Goal: Transaction & Acquisition: Purchase product/service

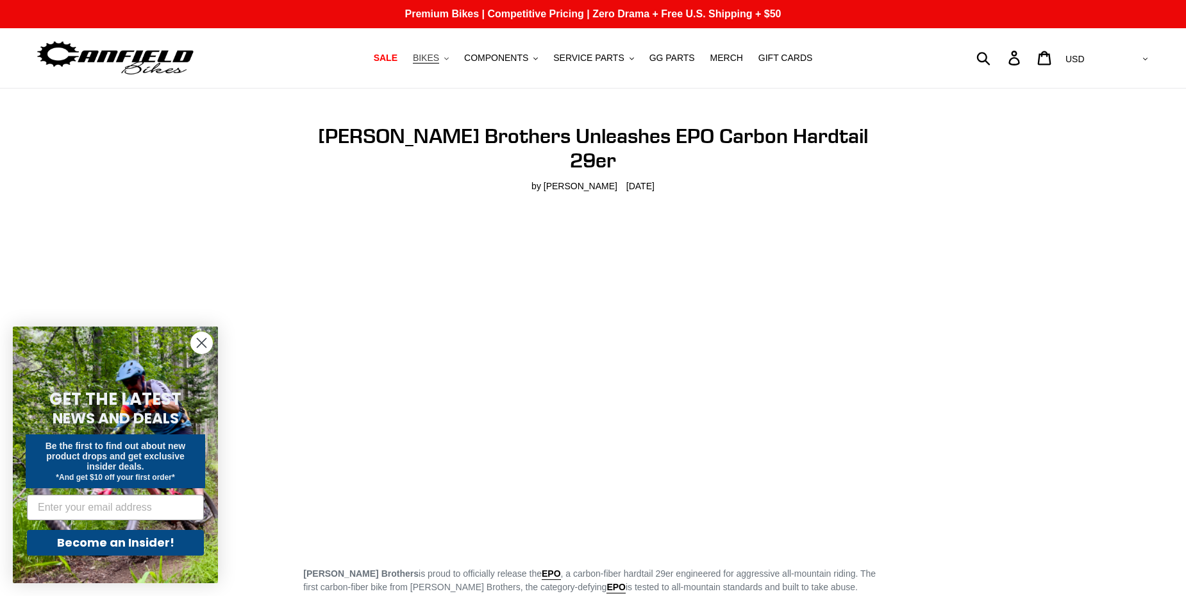
click at [439, 61] on span "BIKES" at bounding box center [426, 58] width 26 height 11
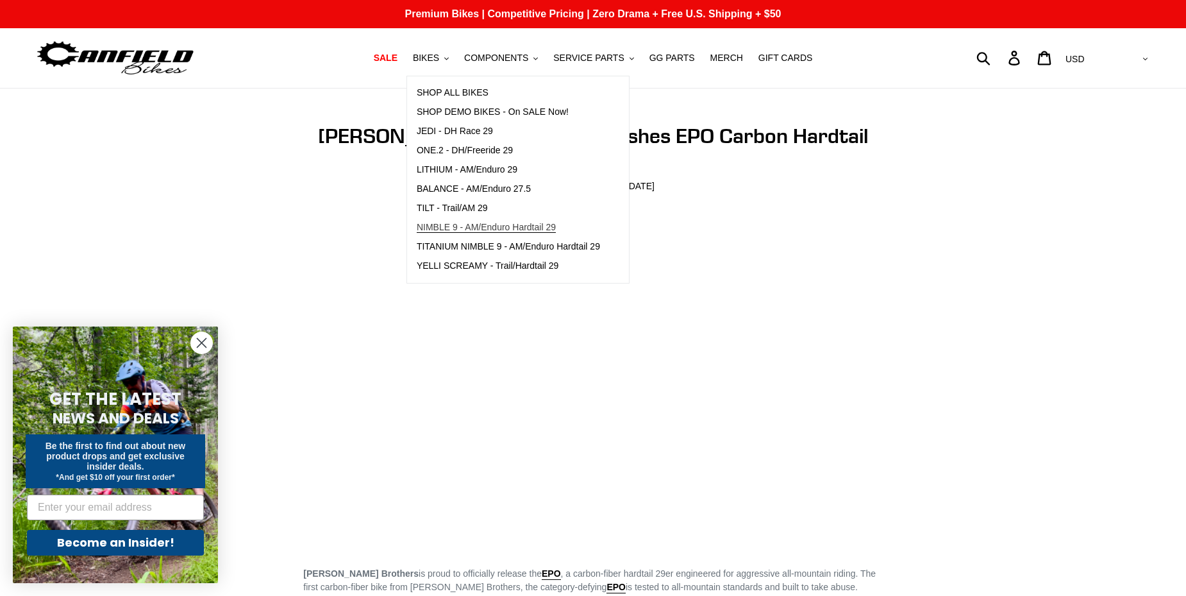
click at [484, 226] on span "NIMBLE 9 - AM/Enduro Hardtail 29" at bounding box center [486, 227] width 139 height 11
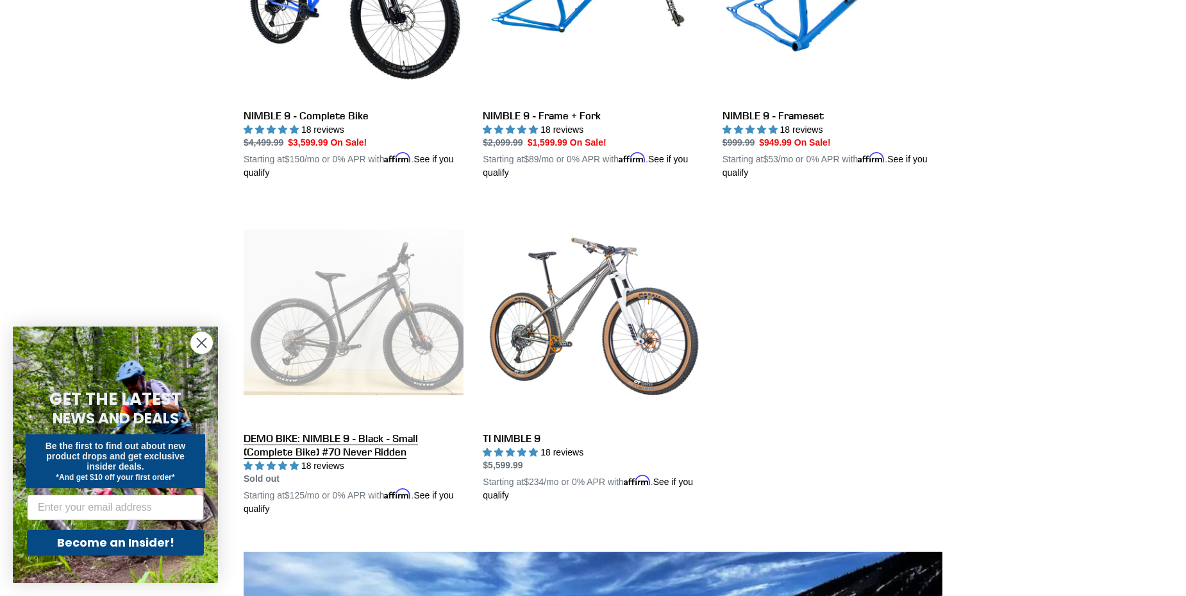
scroll to position [192, 0]
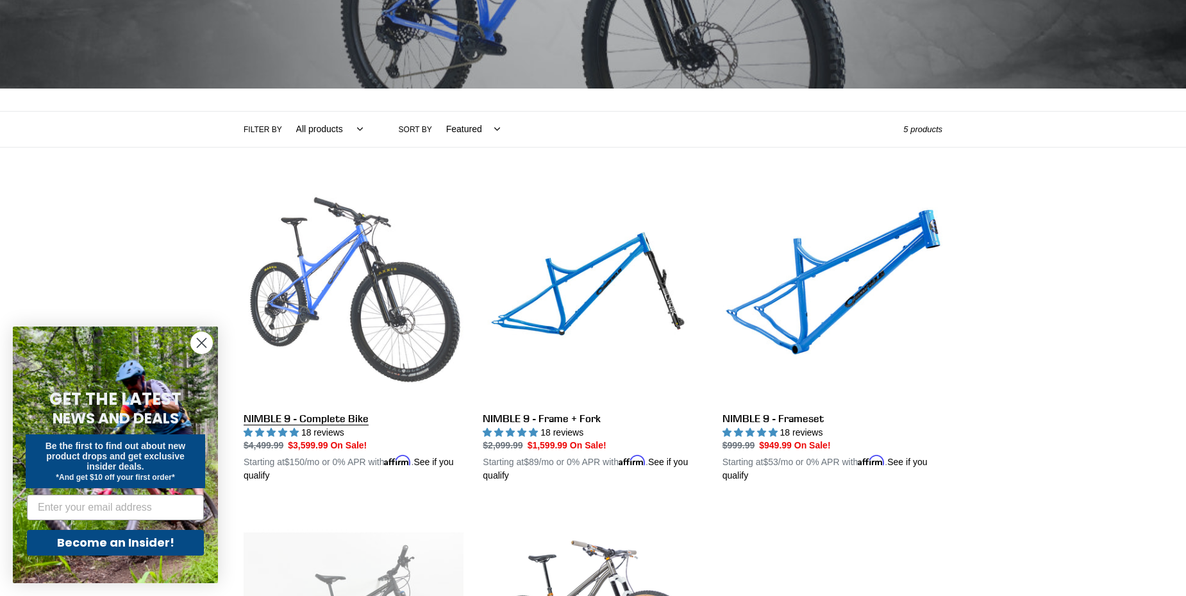
click at [326, 262] on link "NIMBLE 9 - Complete Bike" at bounding box center [354, 333] width 220 height 300
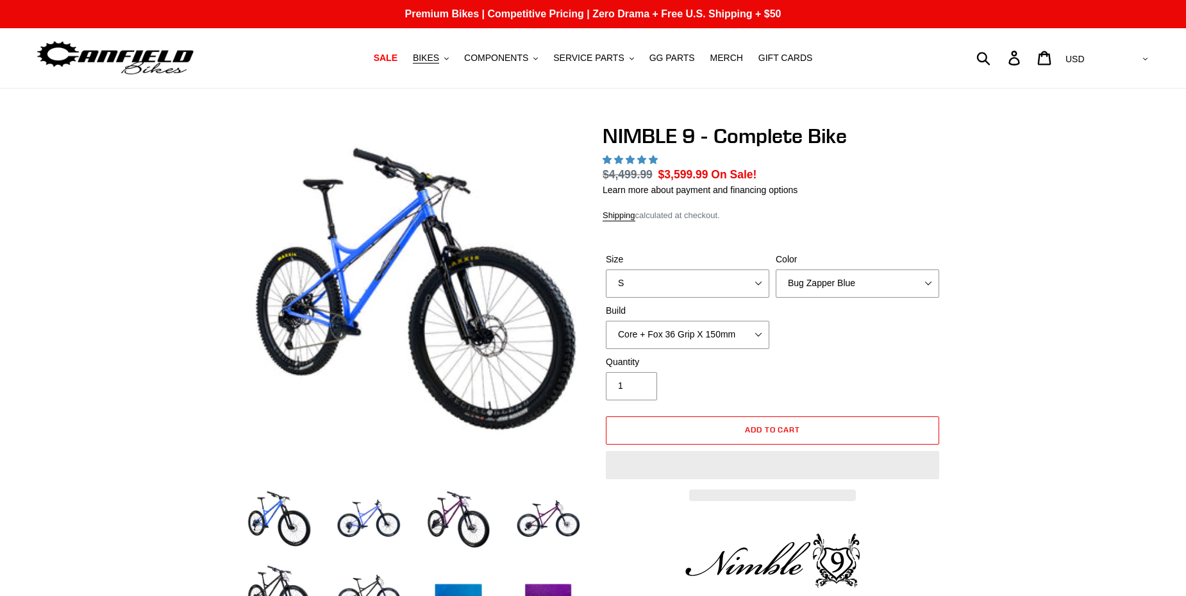
select select "highest-rating"
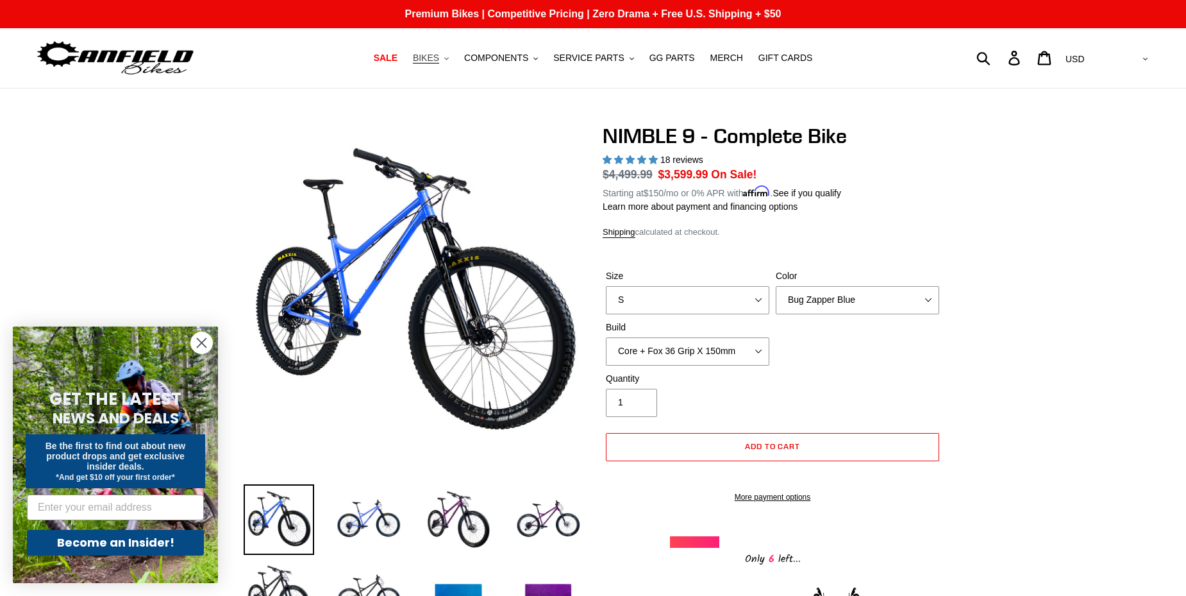
click at [449, 60] on icon ".cls-1{fill:#231f20}" at bounding box center [446, 58] width 4 height 4
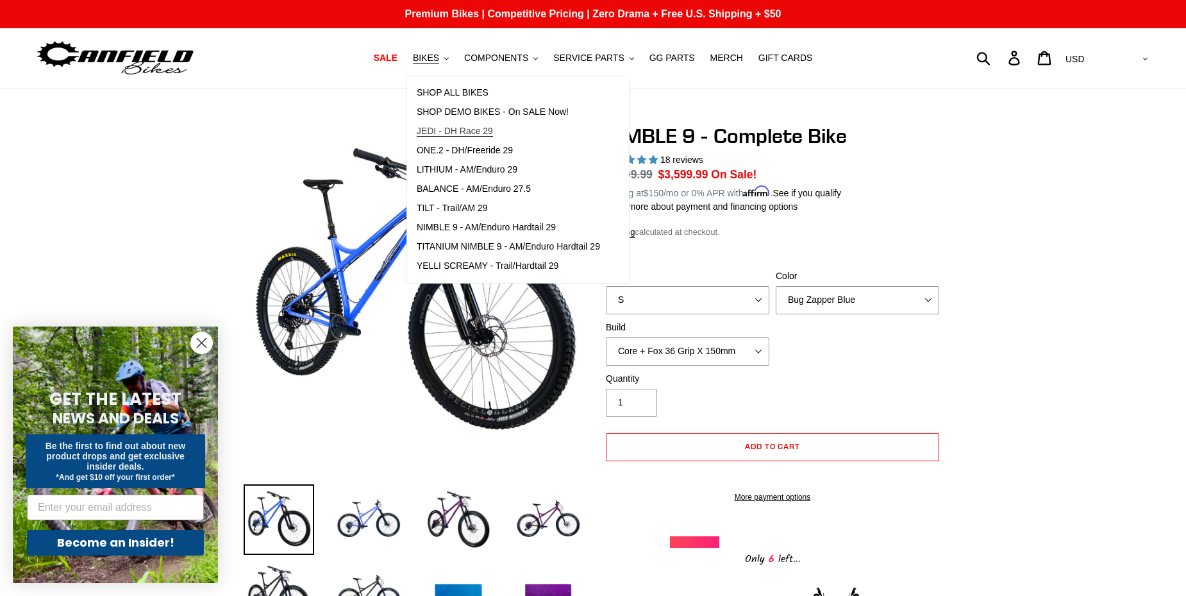
click at [485, 133] on span "JEDI - DH Race 29" at bounding box center [455, 131] width 76 height 11
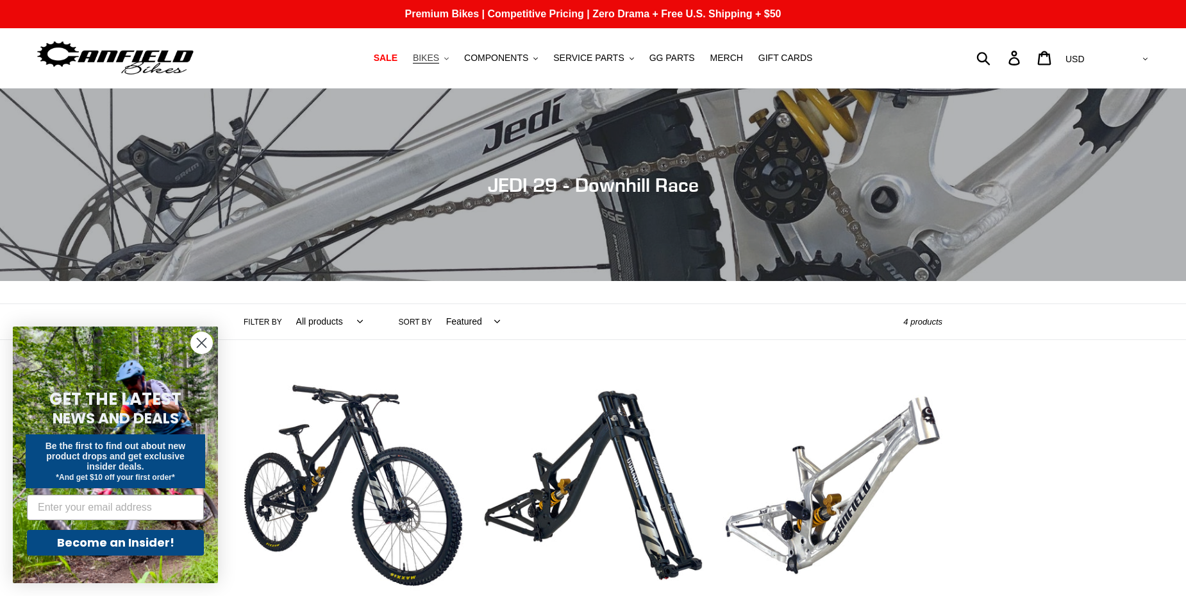
click at [439, 60] on span "BIKES" at bounding box center [426, 58] width 26 height 11
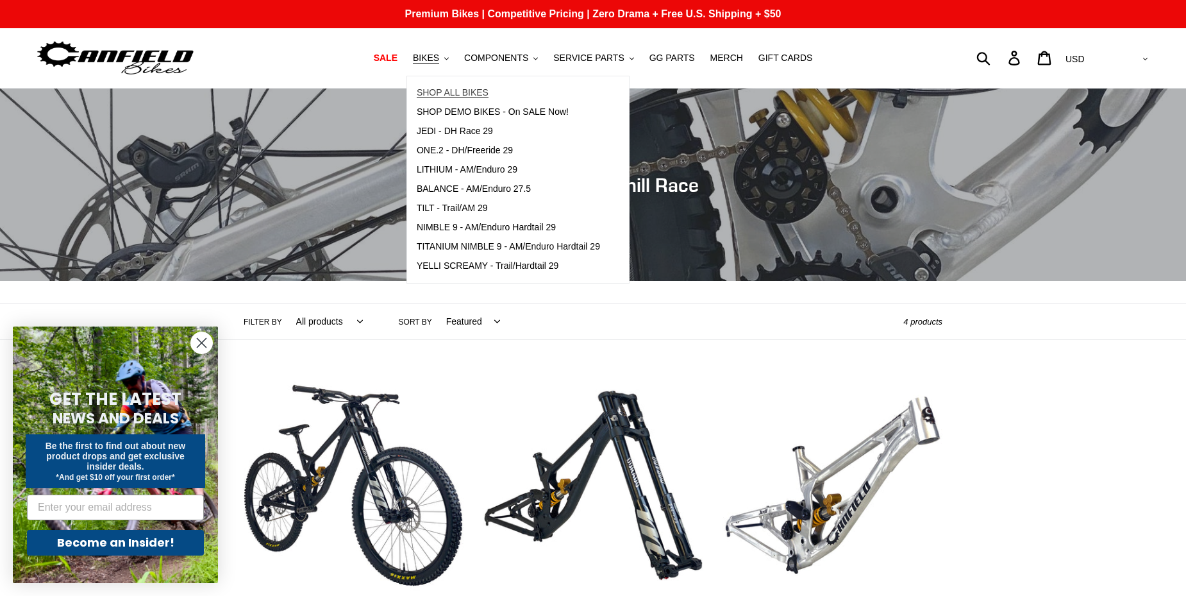
click at [458, 88] on span "SHOP ALL BIKES" at bounding box center [453, 92] width 72 height 11
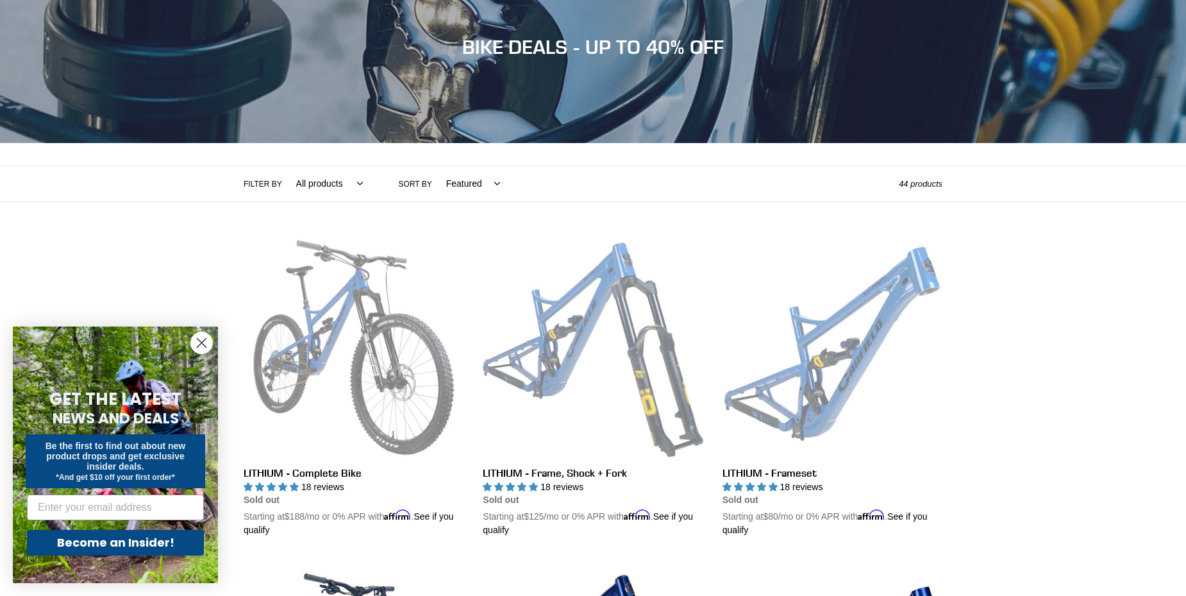
scroll to position [64, 0]
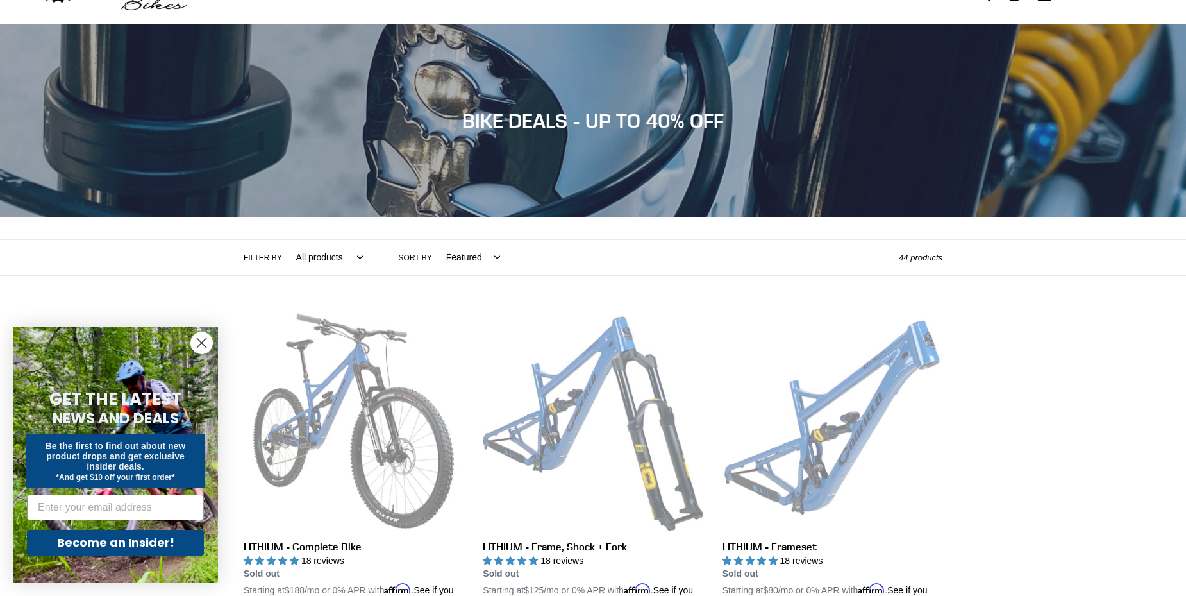
click at [350, 257] on select "All products 275 29er balance BFCM23 BFCM24 CBF DEMO BIKE Downhill Enduro Full …" at bounding box center [326, 257] width 83 height 35
select select "/collections/bikes/hardtail"
click at [285, 240] on select "All products 275 29er balance BFCM23 BFCM24 CBF DEMO BIKE Downhill Enduro Full …" at bounding box center [326, 257] width 83 height 35
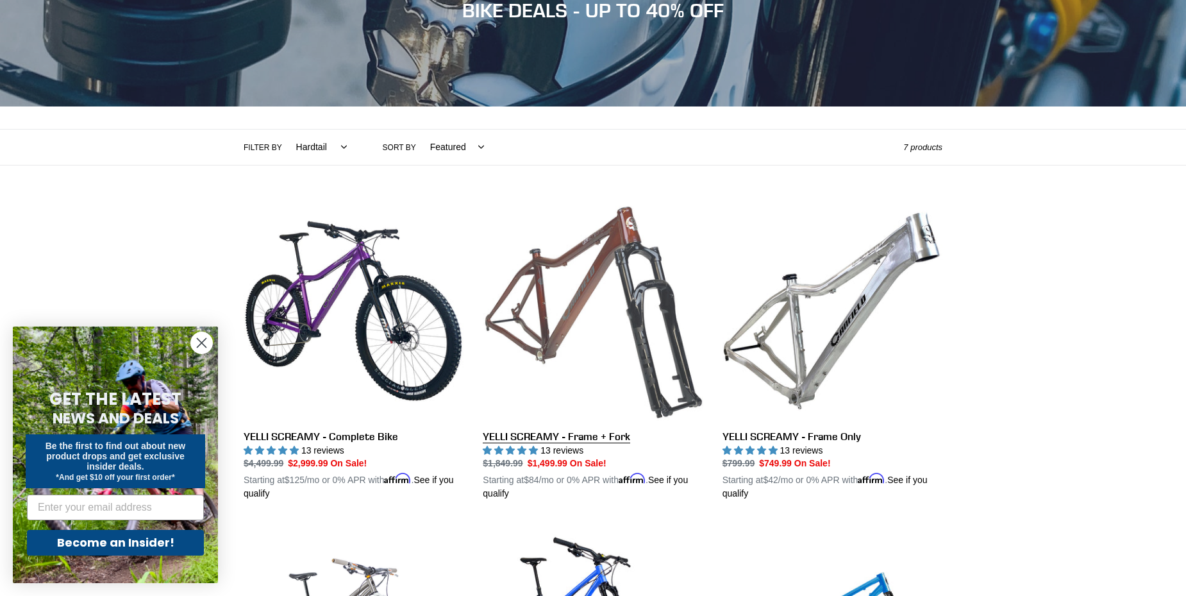
scroll to position [192, 0]
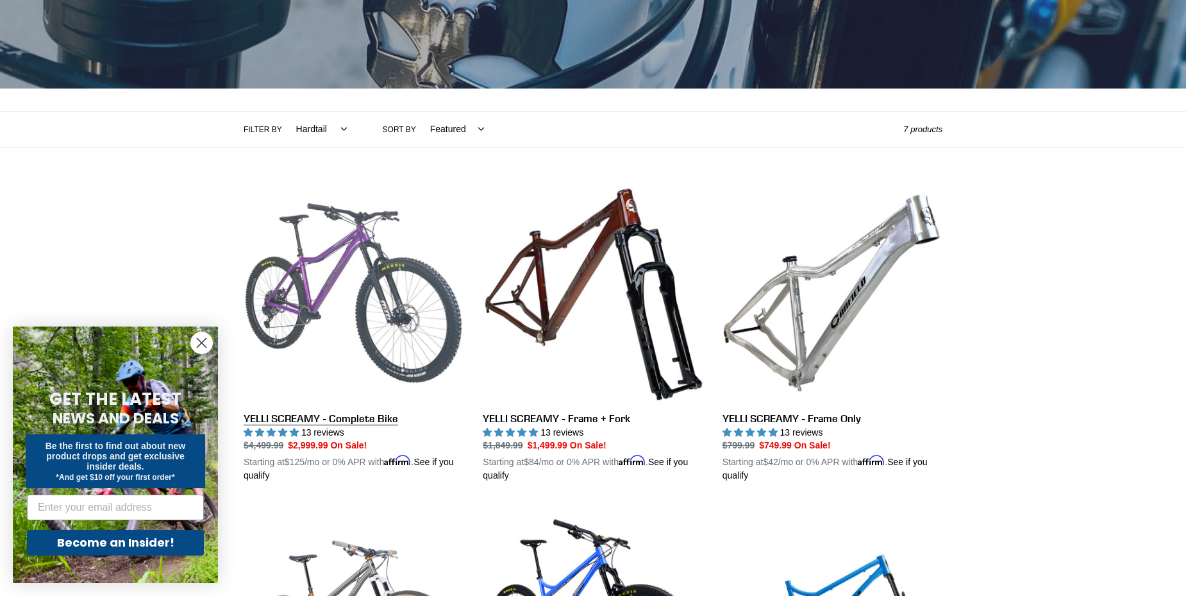
click at [365, 275] on link "YELLI SCREAMY - Complete Bike" at bounding box center [354, 333] width 220 height 300
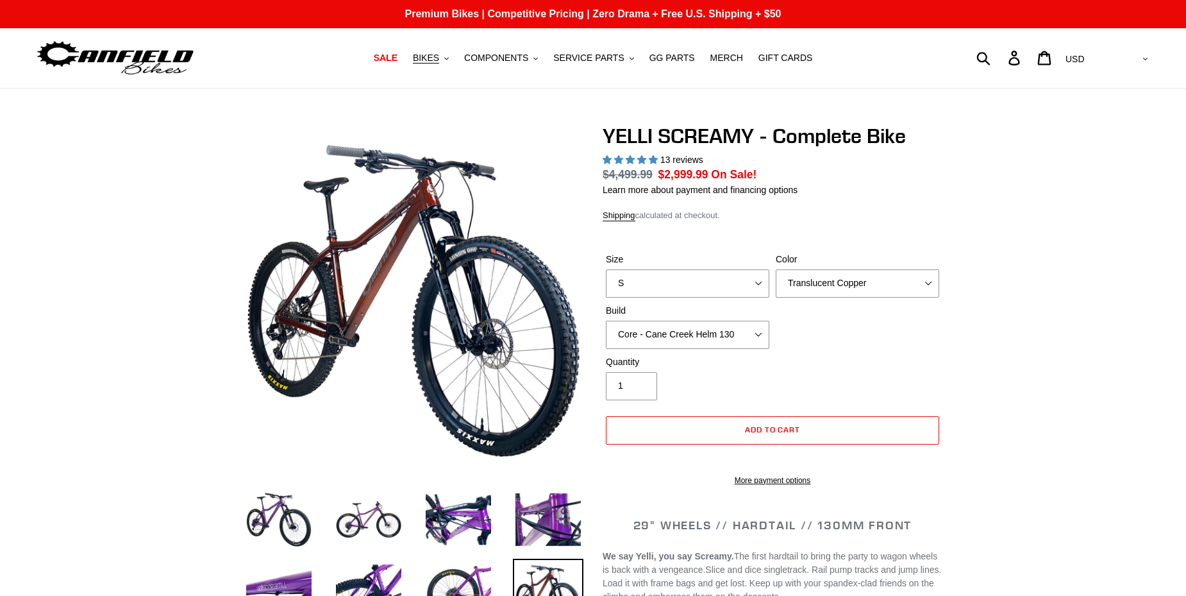
select select "highest-rating"
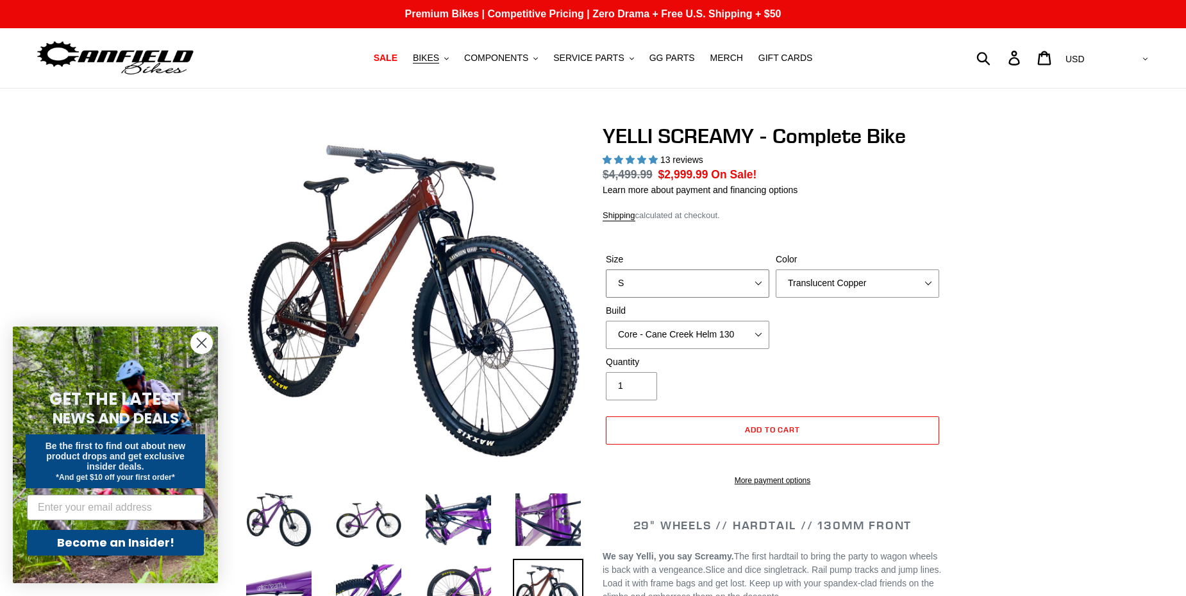
click at [674, 271] on select "S M L XL" at bounding box center [688, 283] width 164 height 28
select select "L"
click at [606, 269] on select "S M L XL" at bounding box center [688, 283] width 164 height 28
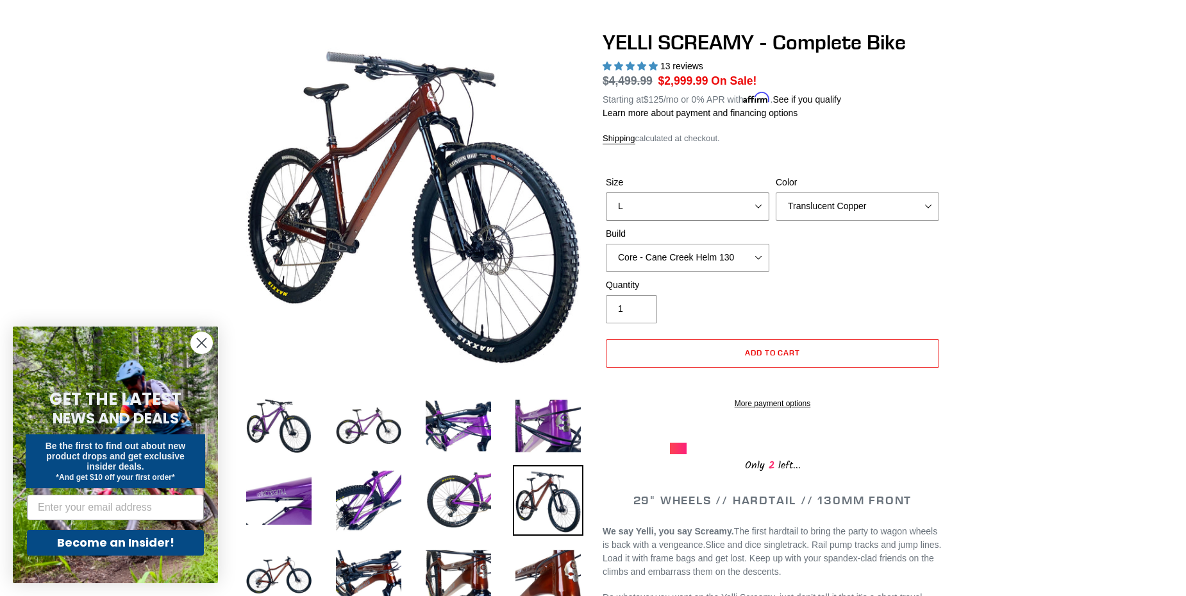
scroll to position [64, 0]
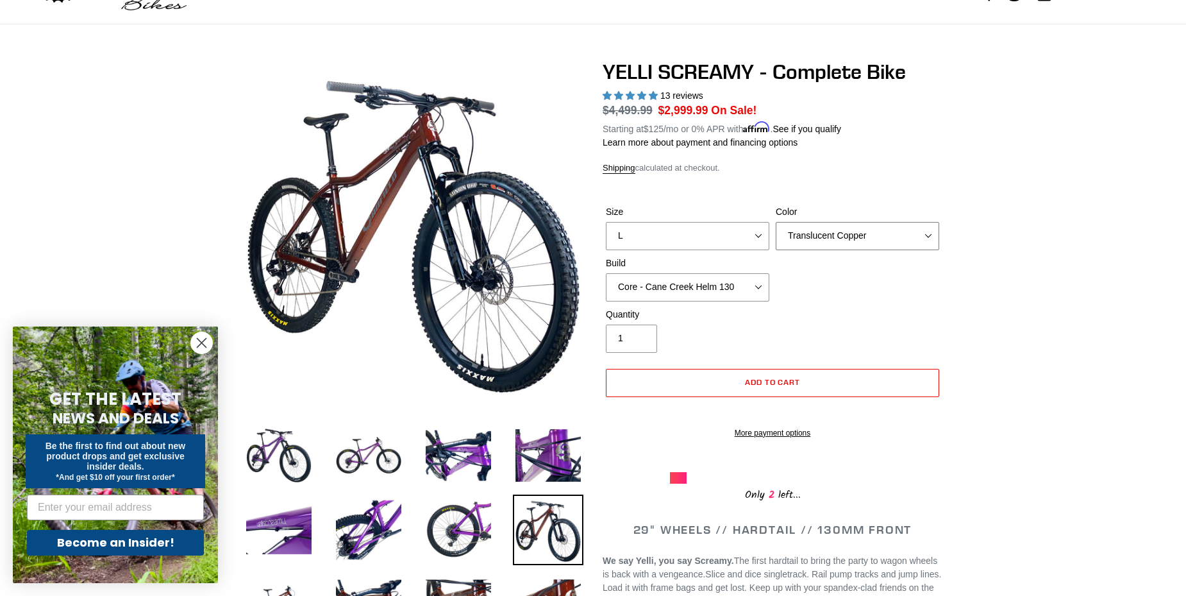
click at [820, 237] on select "Translucent Copper Purple Haze Raw" at bounding box center [858, 236] width 164 height 28
click at [825, 237] on select "Translucent Copper Purple Haze Raw" at bounding box center [858, 236] width 164 height 28
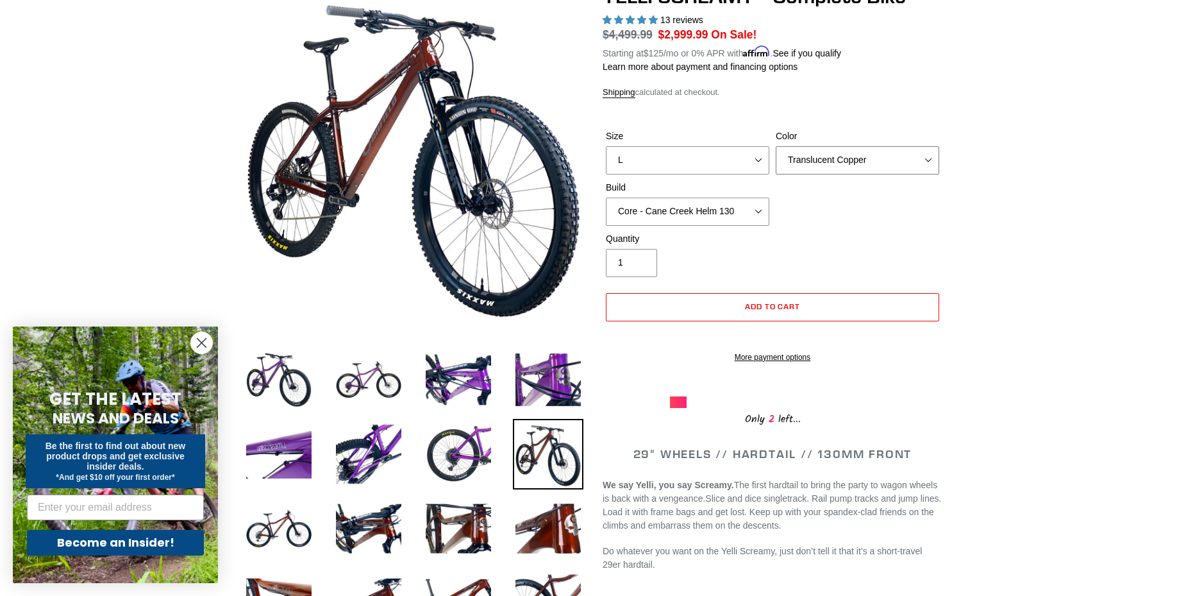
scroll to position [128, 0]
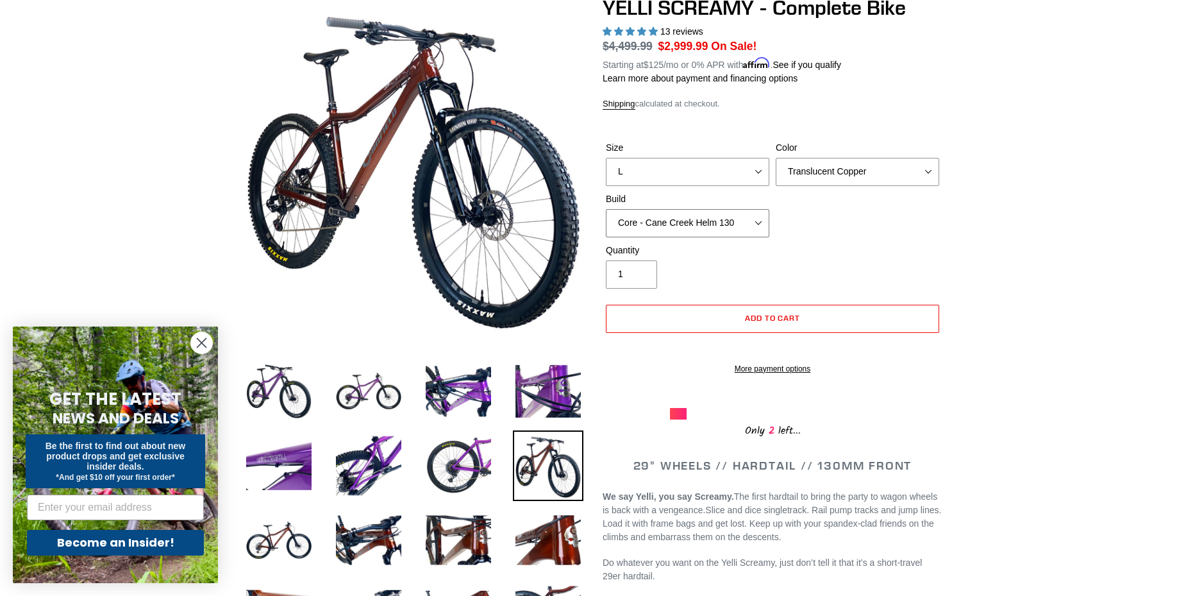
click at [733, 223] on select "Core - Cane Creek Helm 130 Pro - Cane Creek Helm 130 Core - Fox 34 SL Factory G…" at bounding box center [688, 223] width 164 height 28
select select "Pro - Fox 34 SL Factory Grip X 130"
click at [606, 209] on select "Core - Cane Creek Helm 130 Pro - Cane Creek Helm 130 Core - Fox 34 SL Factory G…" at bounding box center [688, 223] width 164 height 28
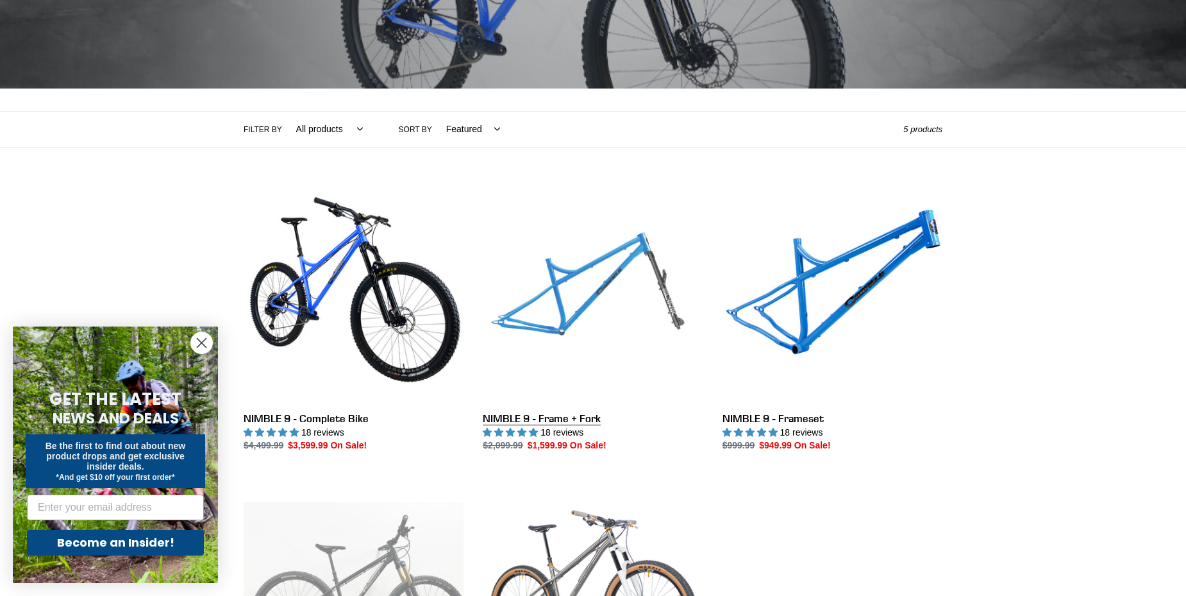
drag, startPoint x: 478, startPoint y: 224, endPoint x: 530, endPoint y: 224, distance: 51.3
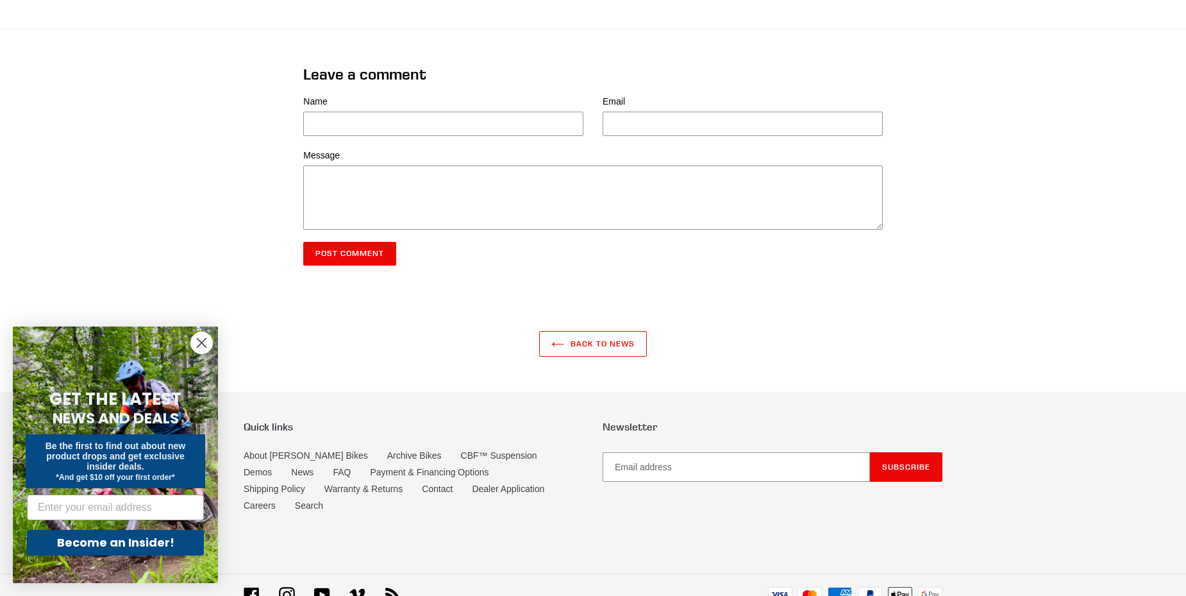
scroll to position [2349, 0]
click at [324, 483] on link "Warranty & Returns" at bounding box center [363, 488] width 78 height 11
